Goal: Task Accomplishment & Management: Manage account settings

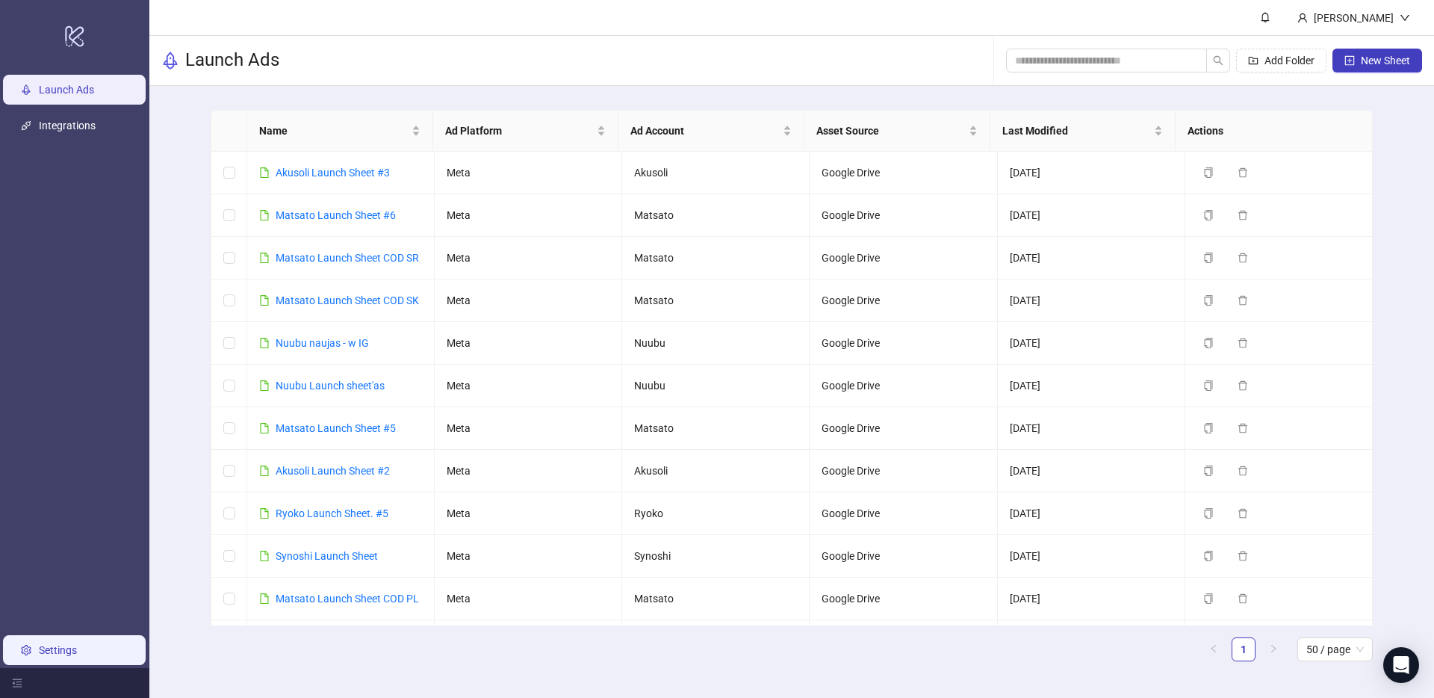
click at [67, 650] on link "Settings" at bounding box center [58, 650] width 38 height 12
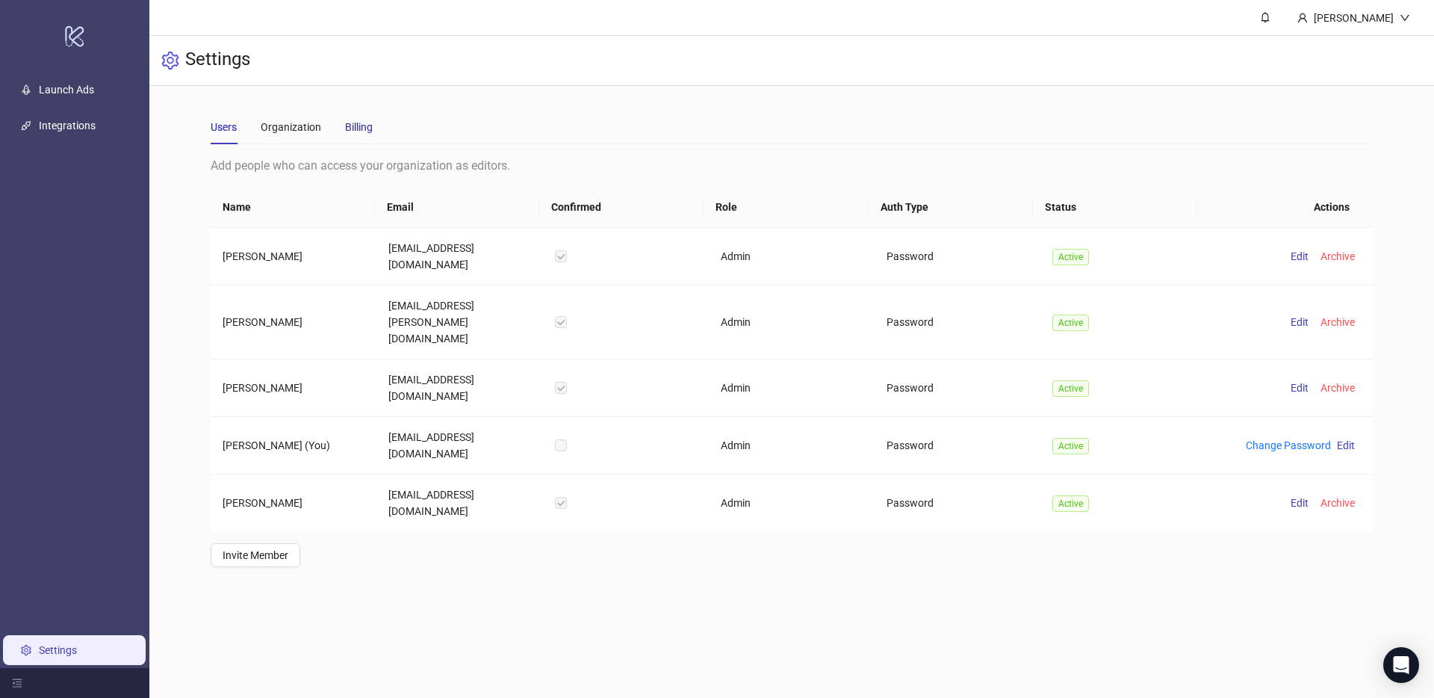
click at [352, 132] on div "Billing" at bounding box center [359, 127] width 28 height 16
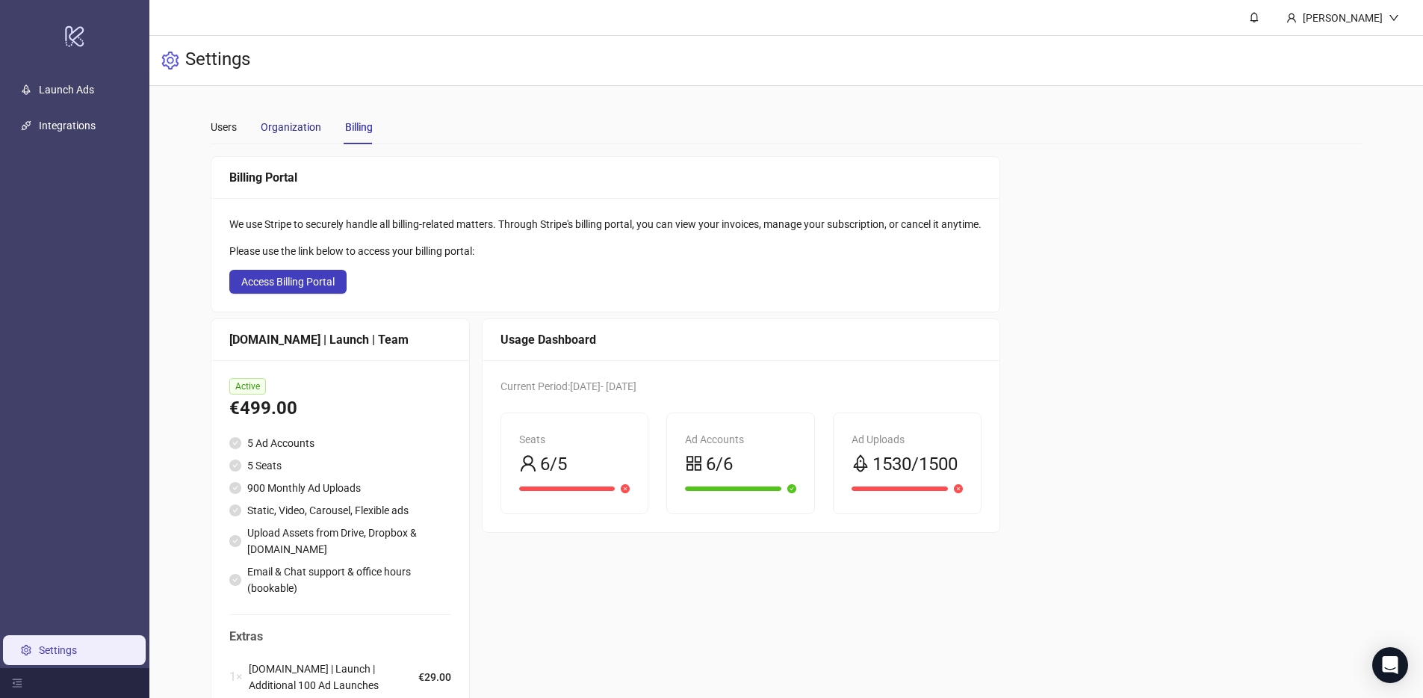
click at [304, 120] on div "Organization" at bounding box center [291, 127] width 61 height 16
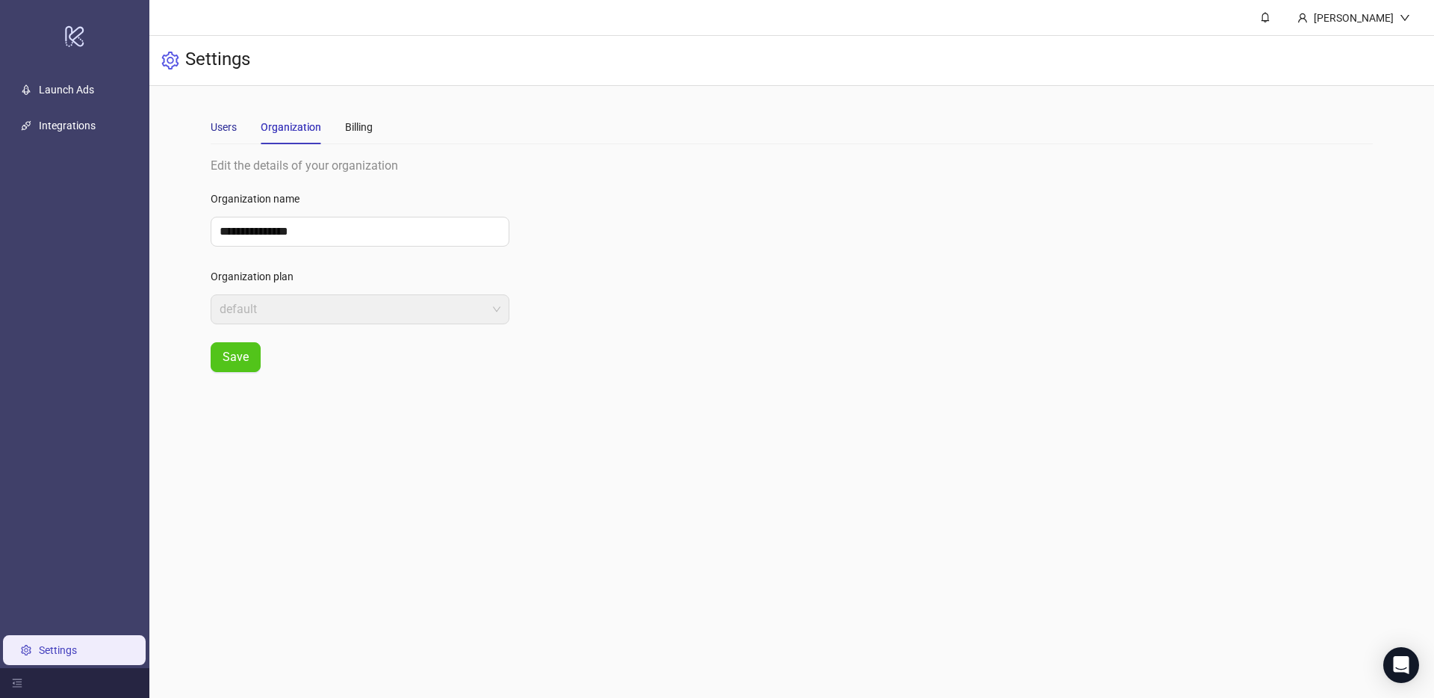
click at [231, 125] on div "Users" at bounding box center [224, 127] width 26 height 16
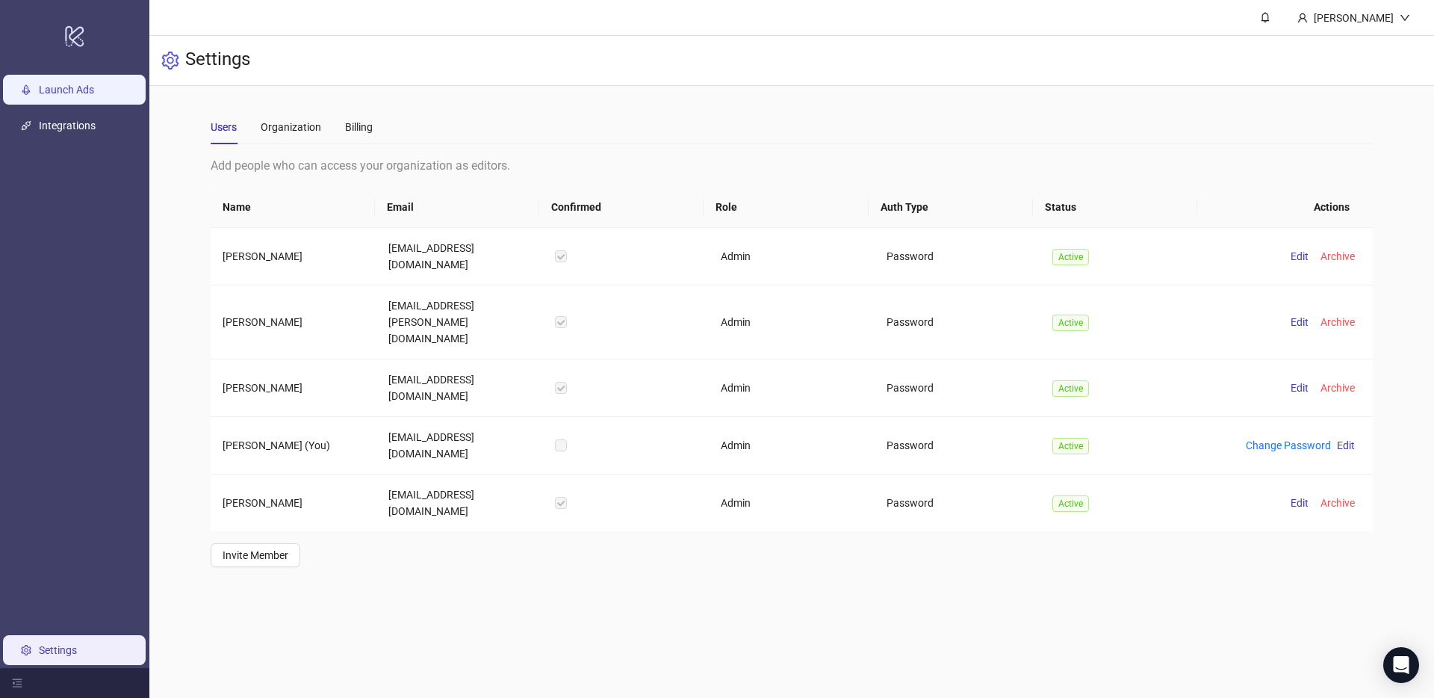
click at [78, 89] on link "Launch Ads" at bounding box center [66, 90] width 55 height 12
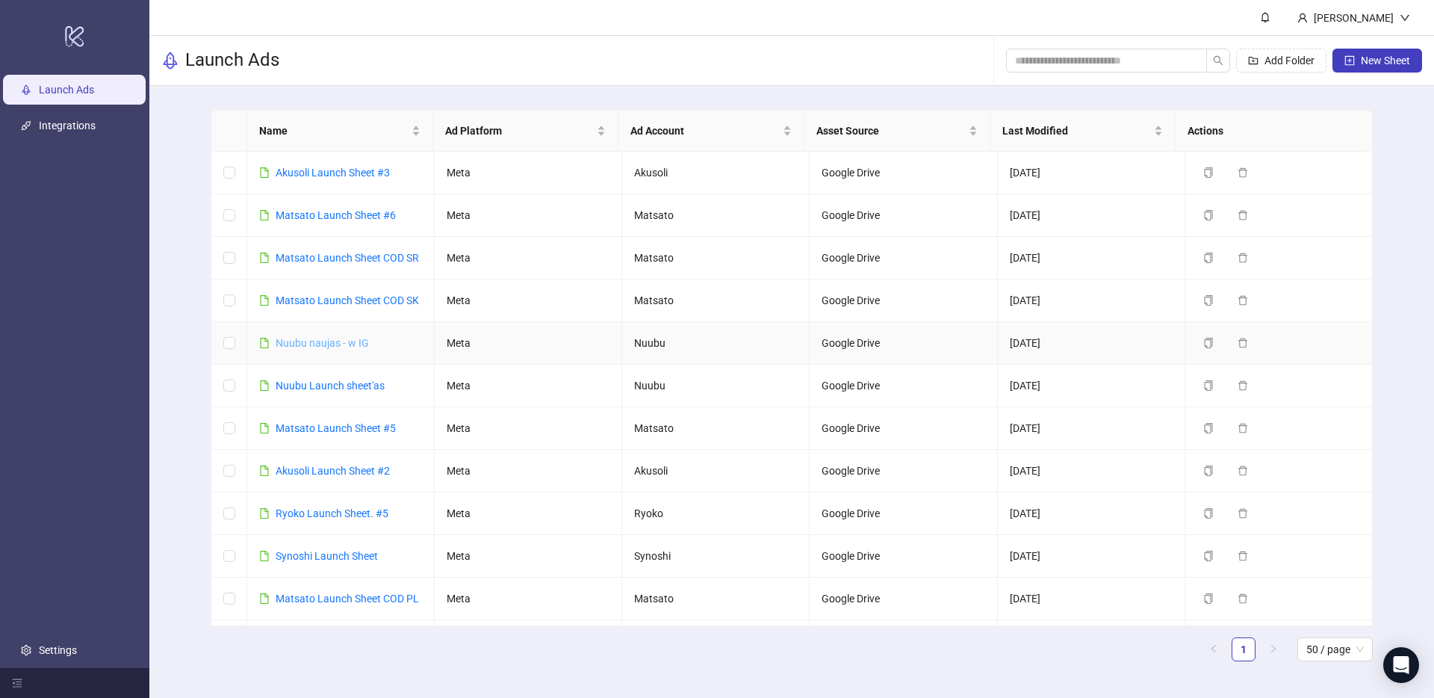
click at [329, 339] on link "Nuubu naujas - w IG" at bounding box center [322, 343] width 93 height 12
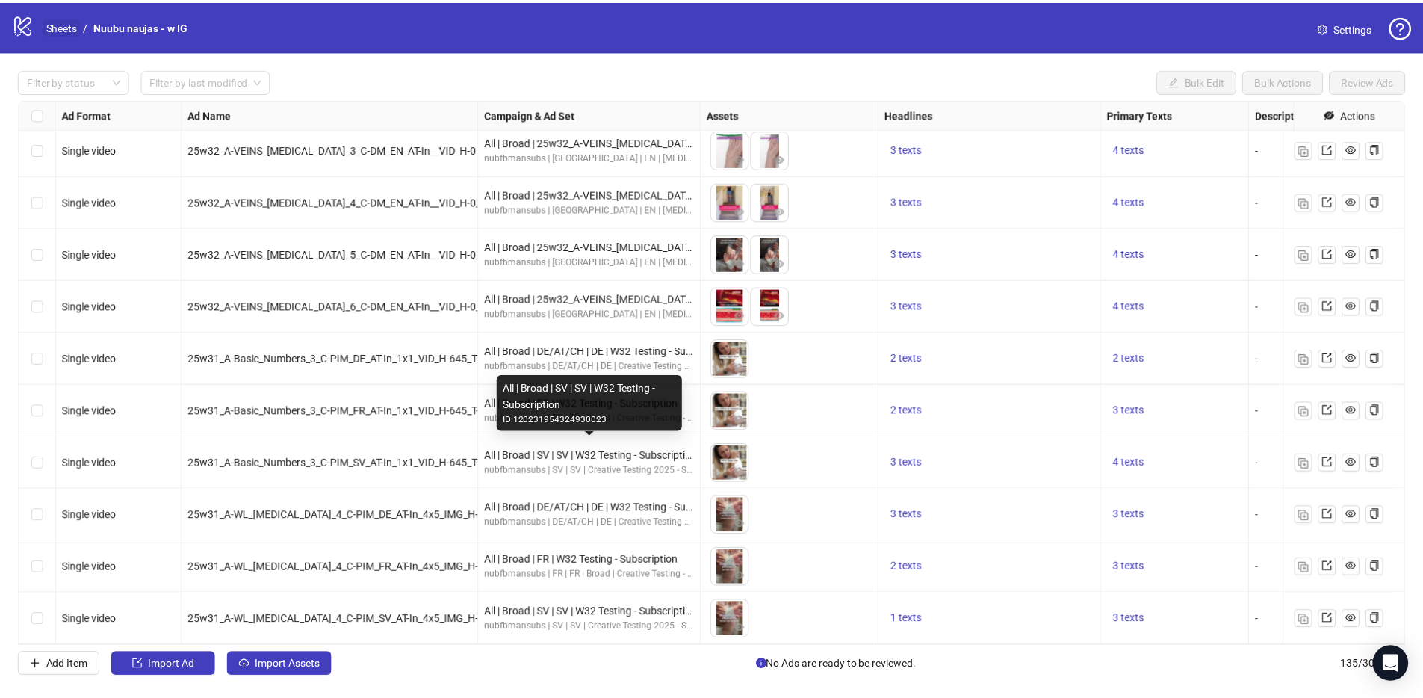
scroll to position [6551, 0]
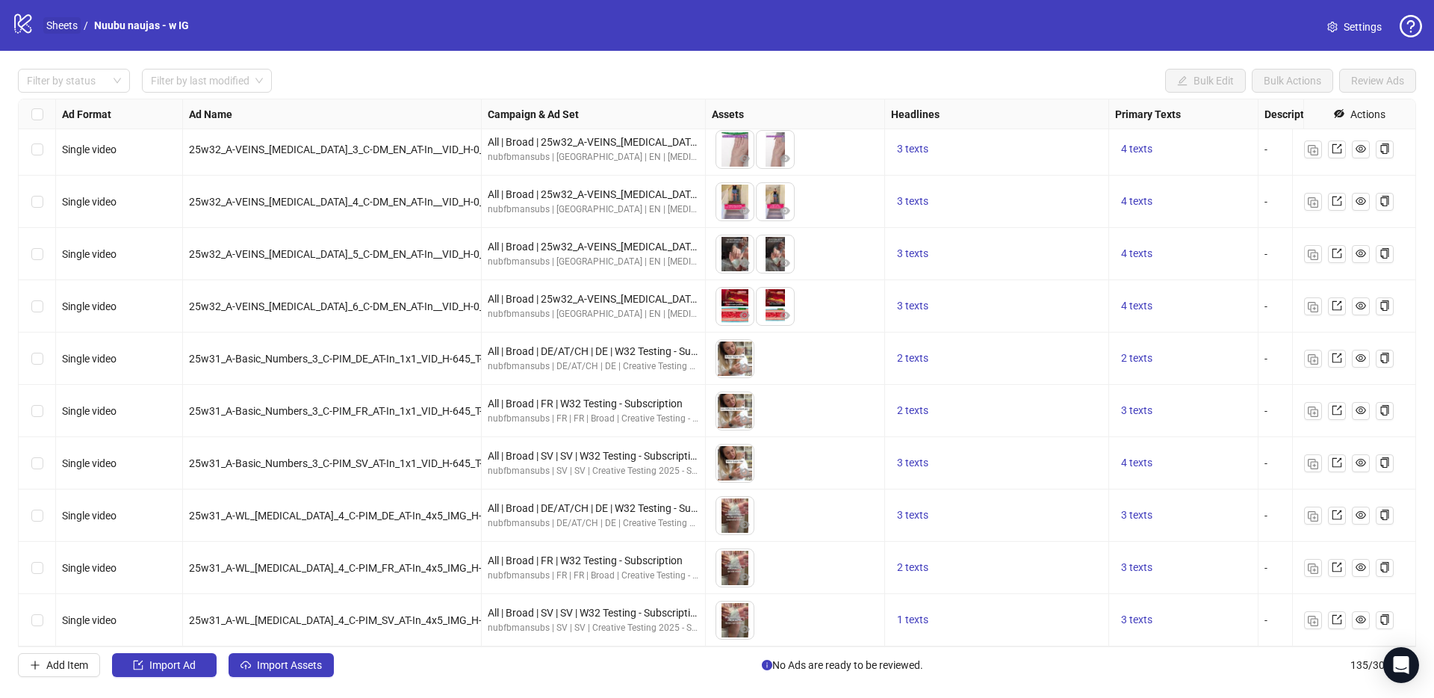
click at [52, 22] on link "Sheets" at bounding box center [61, 25] width 37 height 16
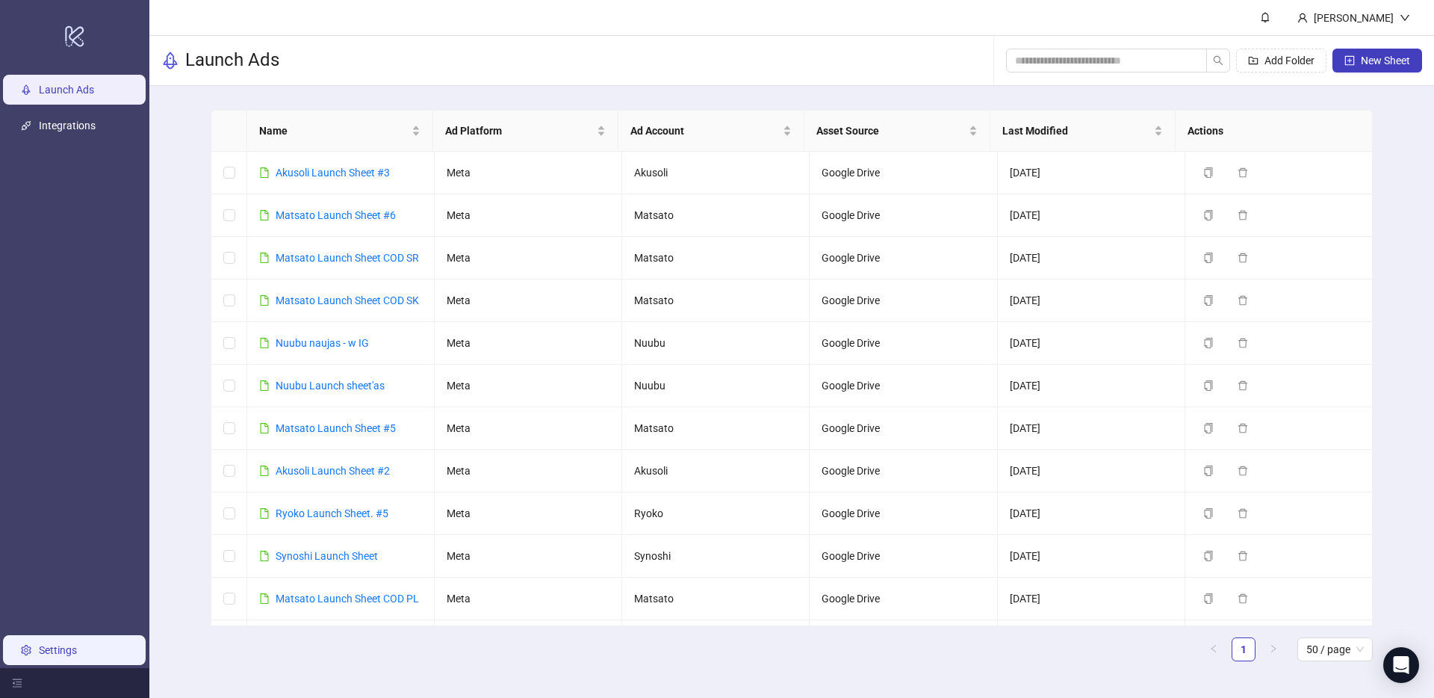
click at [63, 651] on link "Settings" at bounding box center [58, 650] width 38 height 12
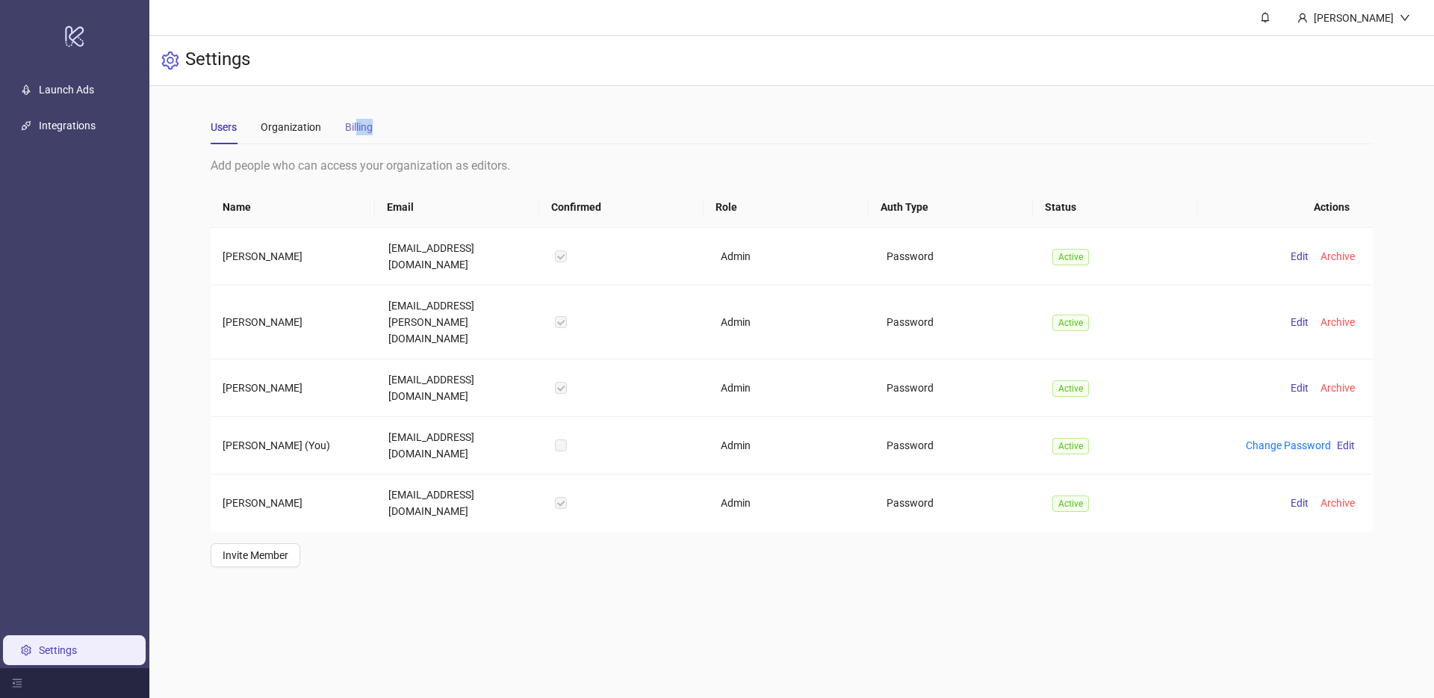
click at [356, 134] on div "Billing" at bounding box center [359, 127] width 28 height 34
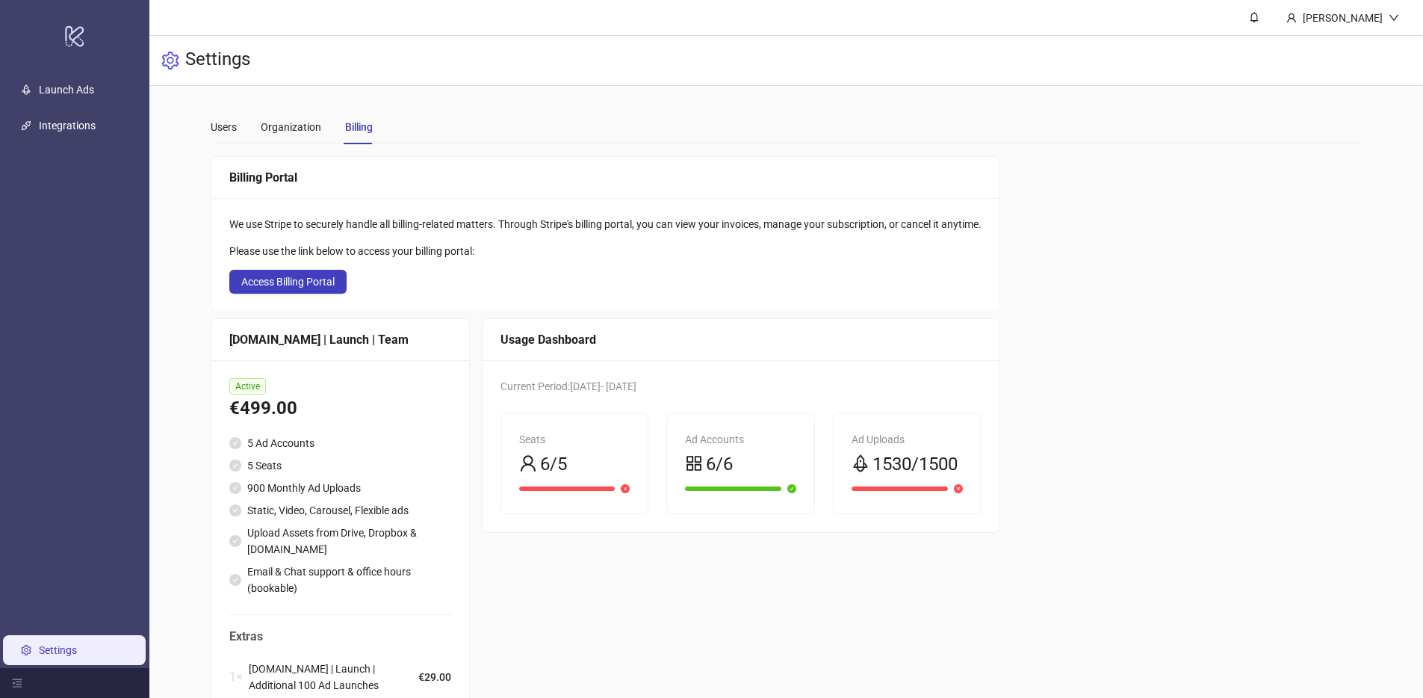
click at [1124, 334] on div "Billing Portal We use Stripe to securely handle all billing-related matters. Th…" at bounding box center [787, 468] width 1152 height 625
click at [1084, 365] on div "Billing Portal We use Stripe to securely handle all billing-related matters. Th…" at bounding box center [787, 468] width 1152 height 625
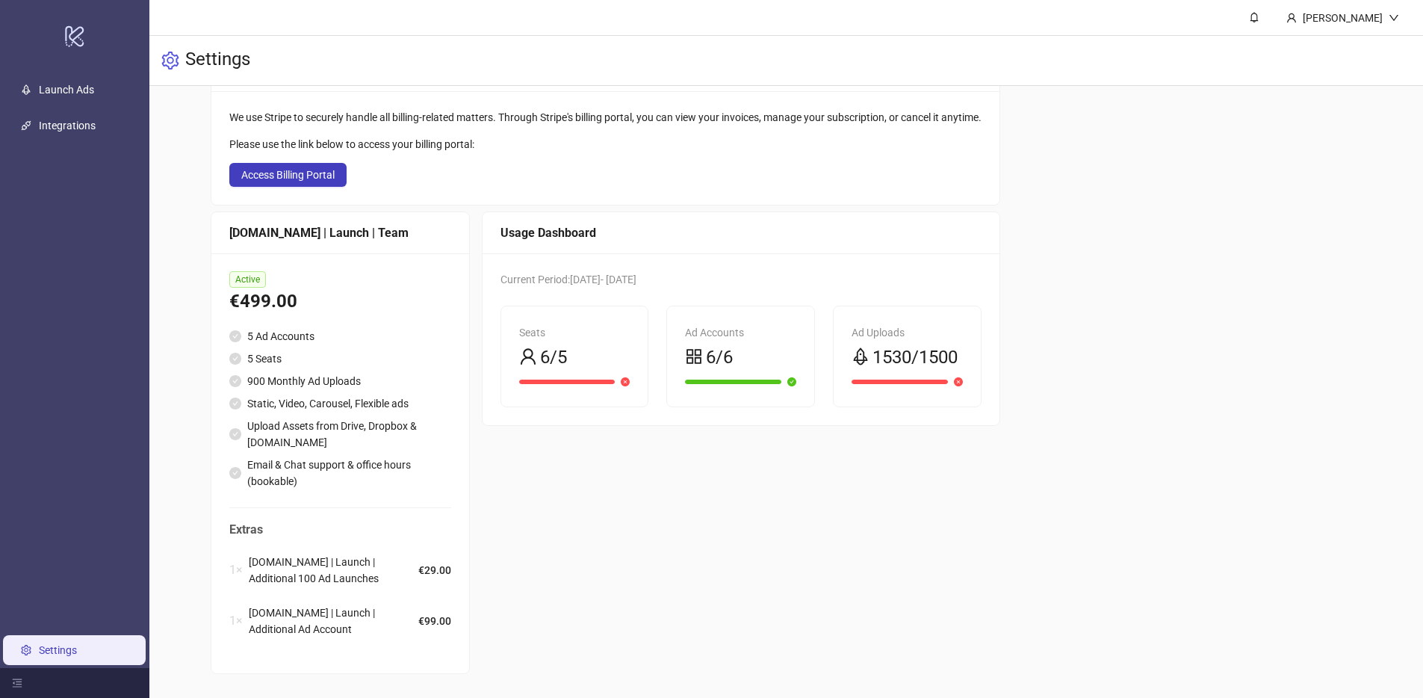
scroll to position [116, 0]
click at [831, 504] on div "Usage Dashboard Current Period: [DATE] - [DATE] Seats 6/5 Ad Accounts 6/6 Ad Up…" at bounding box center [741, 442] width 518 height 462
click at [625, 455] on div "Usage Dashboard Current Period: [DATE] - [DATE] Seats 6/5 Ad Accounts 6/6 Ad Up…" at bounding box center [741, 442] width 518 height 462
click at [825, 472] on div "Usage Dashboard Current Period: [DATE] - [DATE] Seats 6/5 Ad Accounts 6/6 Ad Up…" at bounding box center [741, 442] width 518 height 462
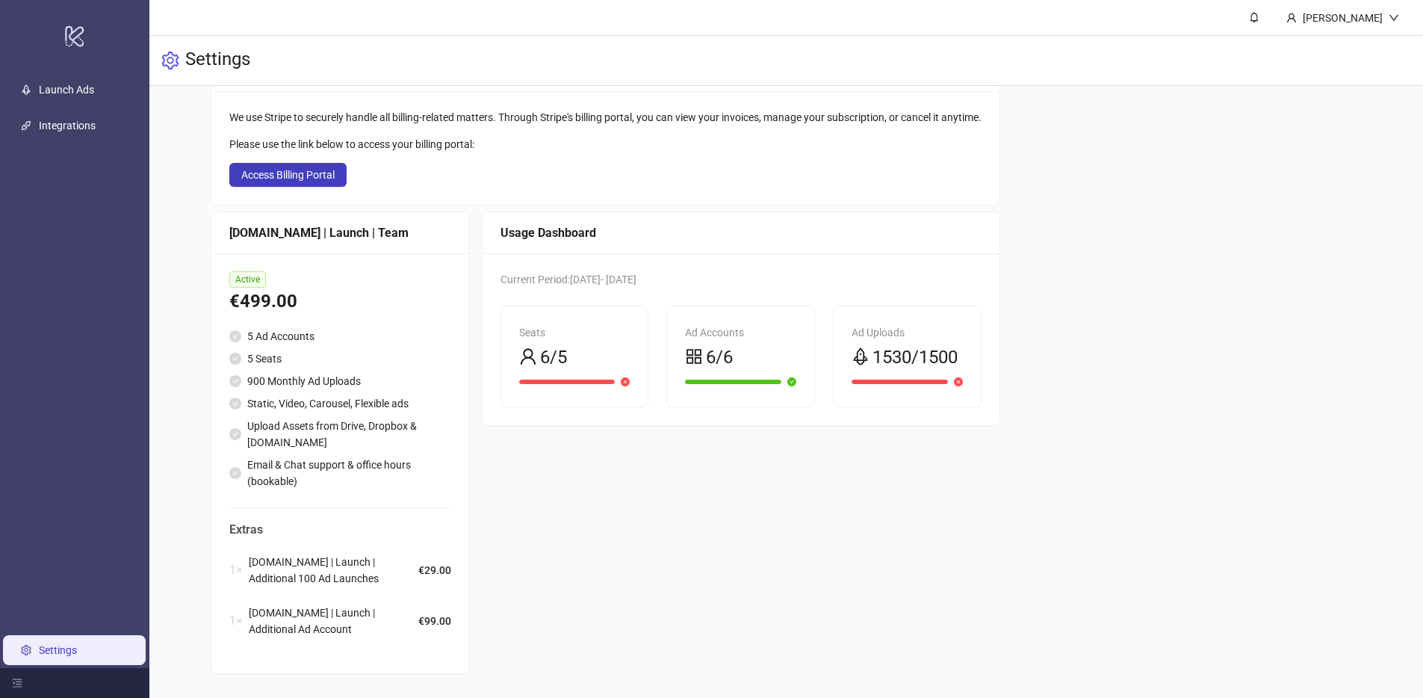
click at [825, 472] on div "Usage Dashboard Current Period: [DATE] - [DATE] Seats 6/5 Ad Accounts 6/6 Ad Up…" at bounding box center [741, 442] width 518 height 462
click at [1159, 223] on div "Billing Portal We use Stripe to securely handle all billing-related matters. Th…" at bounding box center [787, 361] width 1152 height 625
click at [1124, 245] on div "Billing Portal We use Stripe to securely handle all billing-related matters. Th…" at bounding box center [787, 361] width 1152 height 625
click at [1155, 152] on div "Billing Portal We use Stripe to securely handle all billing-related matters. Th…" at bounding box center [787, 361] width 1152 height 625
click at [1139, 144] on div "Billing Portal We use Stripe to securely handle all billing-related matters. Th…" at bounding box center [787, 361] width 1152 height 625
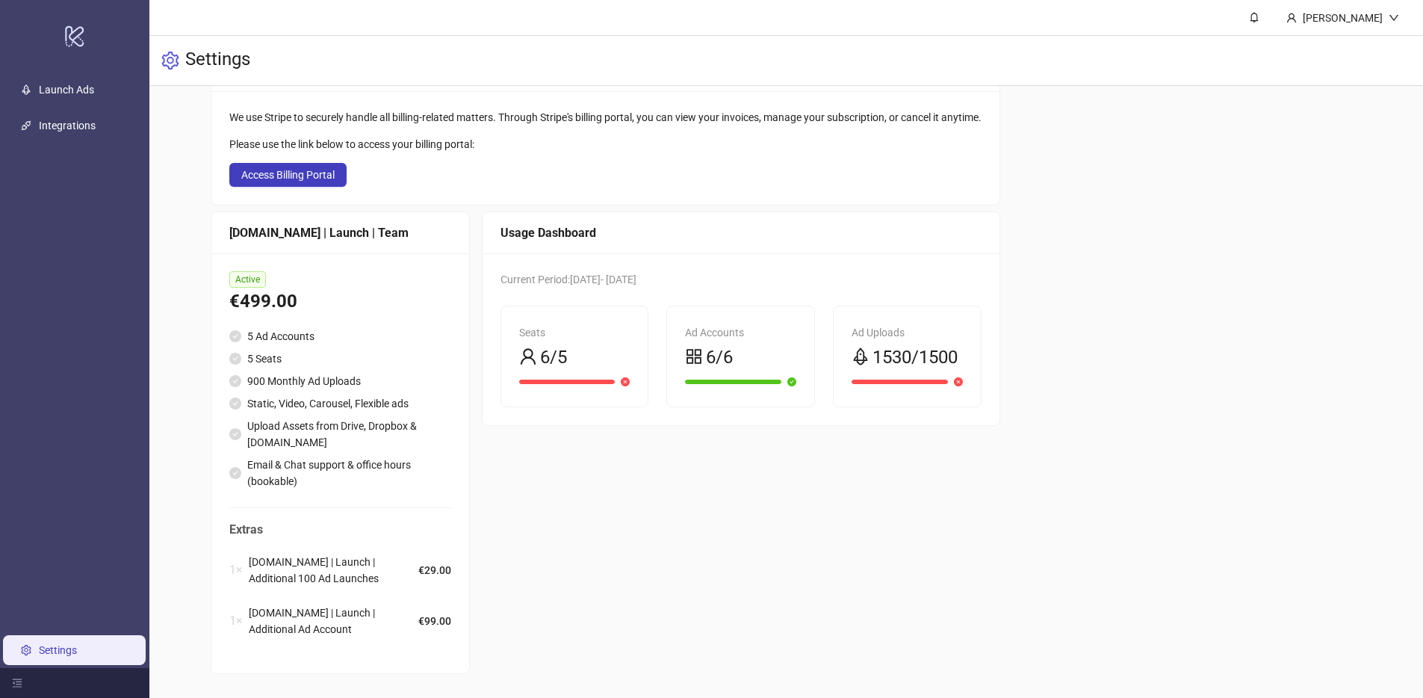
click at [1248, 339] on div "Billing Portal We use Stripe to securely handle all billing-related matters. Th…" at bounding box center [787, 361] width 1152 height 625
click at [1158, 157] on div "Billing Portal We use Stripe to securely handle all billing-related matters. Th…" at bounding box center [787, 361] width 1152 height 625
click at [1171, 75] on div "Settings" at bounding box center [786, 61] width 1274 height 50
drag, startPoint x: 905, startPoint y: 350, endPoint x: 926, endPoint y: 347, distance: 21.1
click at [926, 347] on span "1530/1500" at bounding box center [915, 358] width 85 height 28
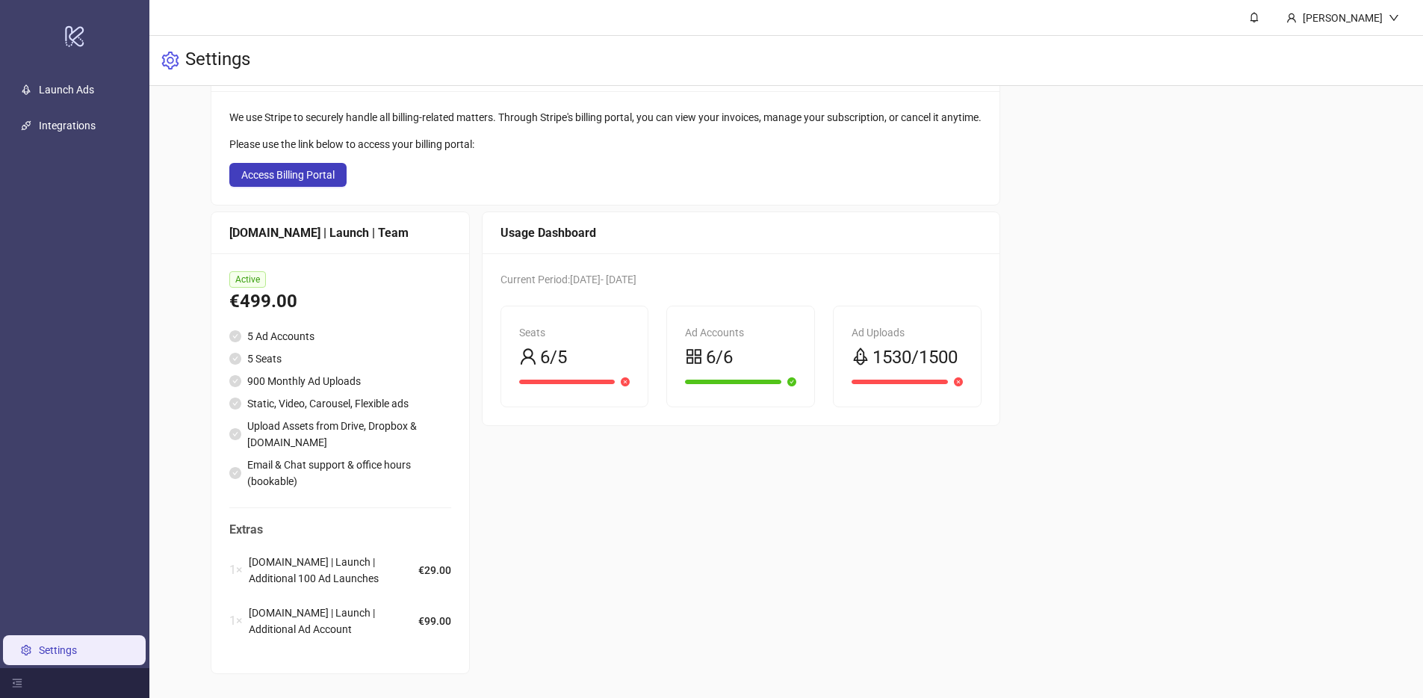
click at [1026, 356] on div "Billing Portal We use Stripe to securely handle all billing-related matters. Th…" at bounding box center [787, 361] width 1152 height 625
click at [94, 84] on link "Launch Ads" at bounding box center [66, 90] width 55 height 12
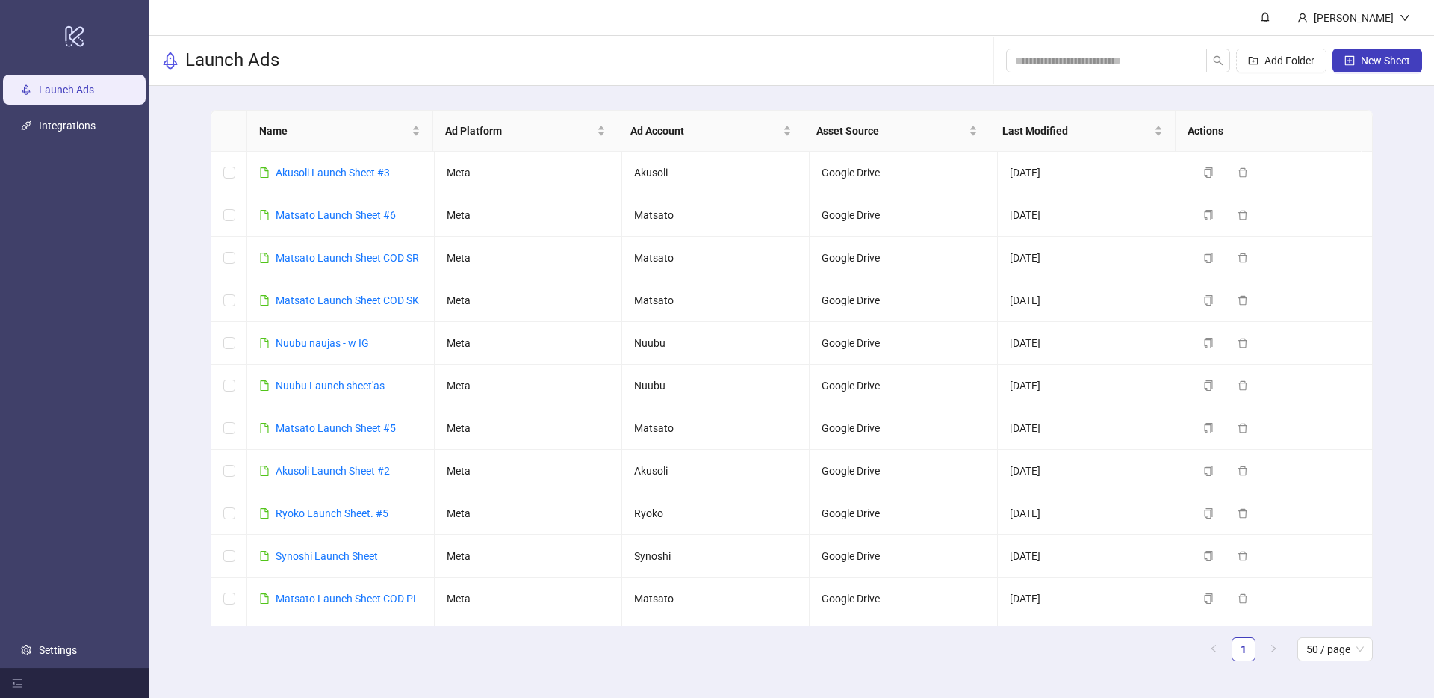
click at [1398, 217] on div "Name Ad Platform Ad Account Asset Source Last Modified Actions Akusoli Launch S…" at bounding box center [791, 391] width 1285 height 611
